Goal: Information Seeking & Learning: Understand process/instructions

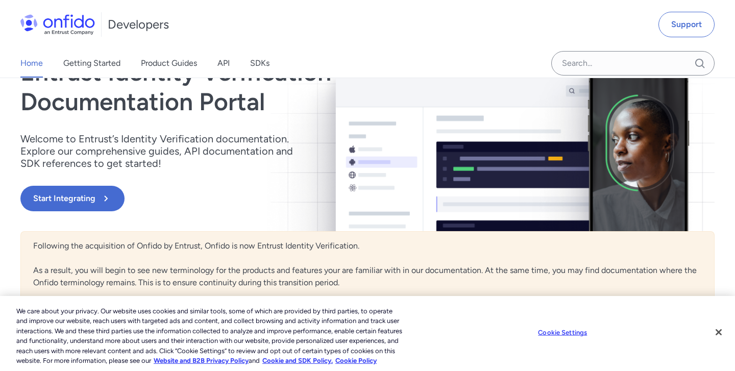
scroll to position [76, 0]
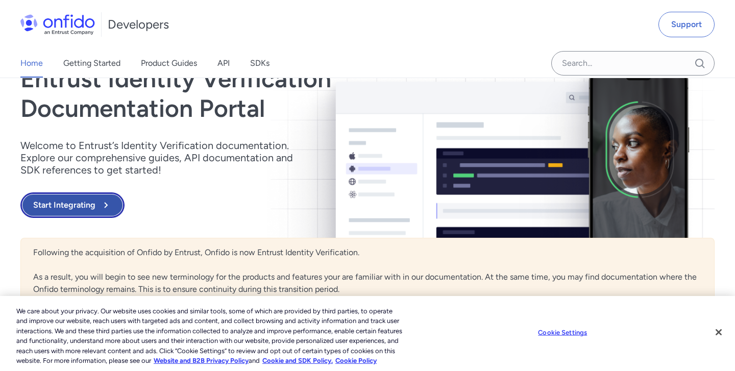
click at [73, 204] on button "Start Integrating" at bounding box center [72, 205] width 104 height 26
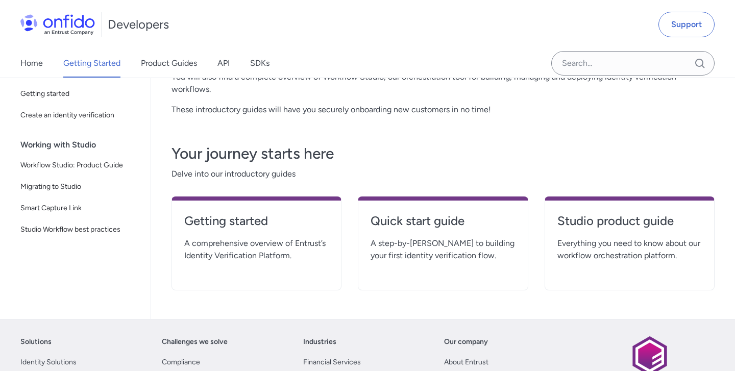
scroll to position [228, 0]
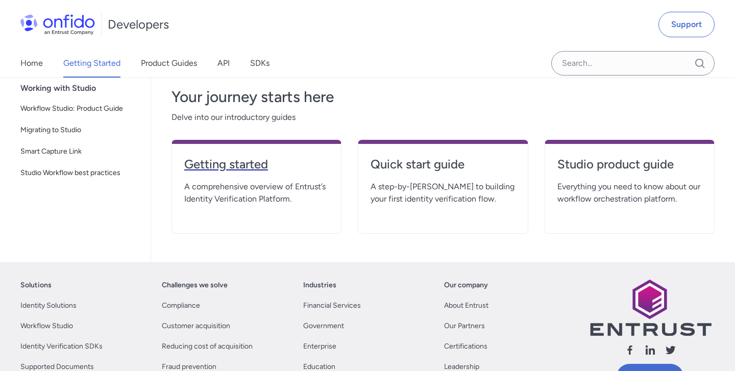
click at [259, 167] on h4 "Getting started" at bounding box center [256, 164] width 144 height 16
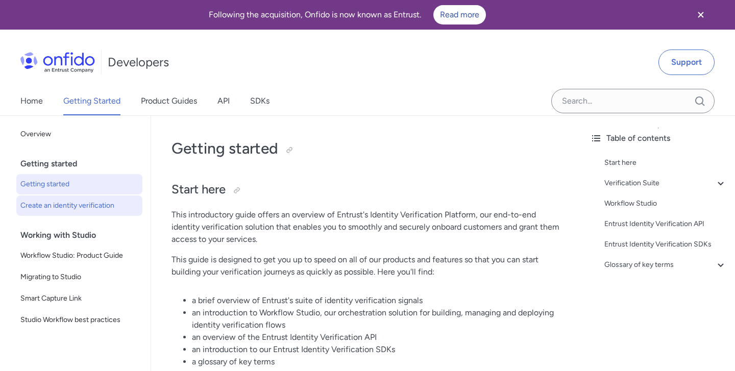
click at [83, 207] on span "Create an identity verification" at bounding box center [79, 205] width 118 height 12
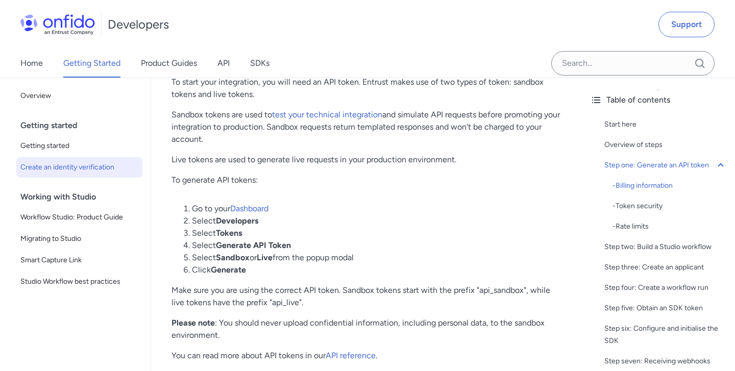
scroll to position [538, 0]
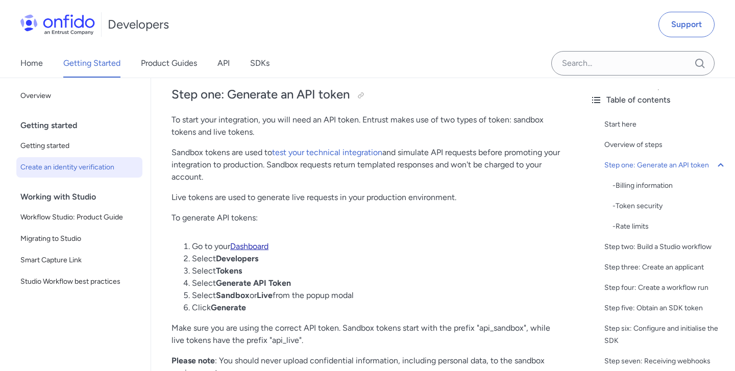
click at [247, 244] on link "Dashboard" at bounding box center [249, 246] width 38 height 10
